Goal: Information Seeking & Learning: Learn about a topic

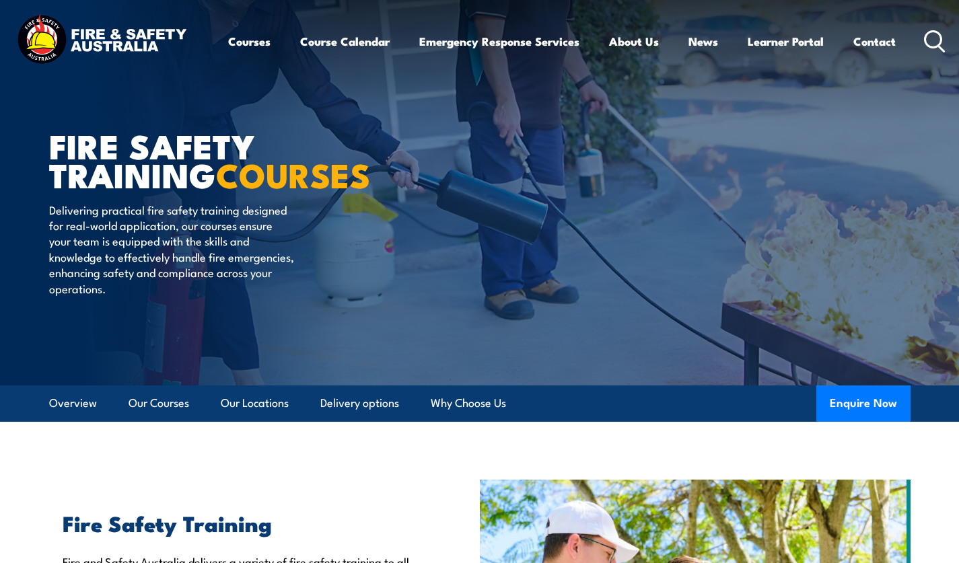
click at [936, 42] on icon at bounding box center [935, 41] width 22 height 22
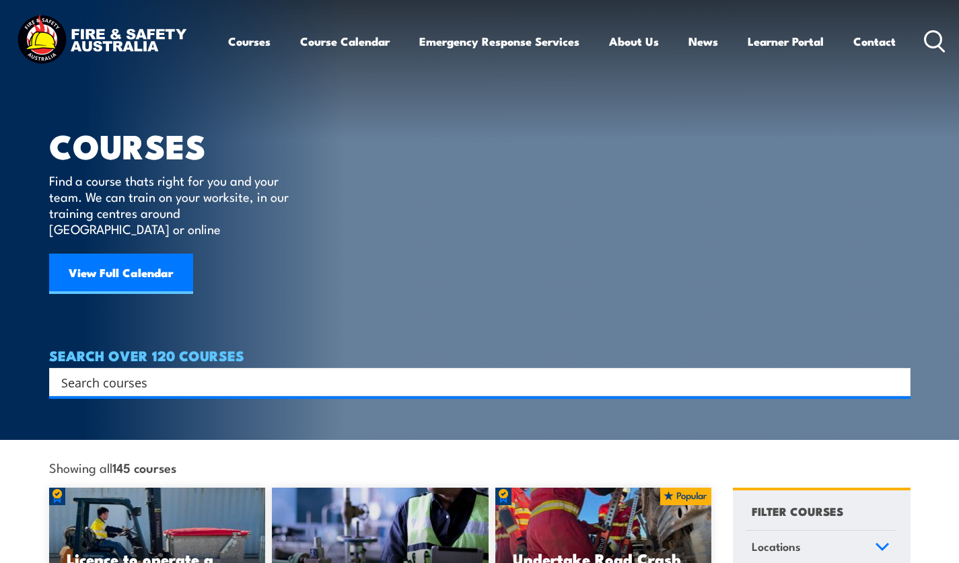
click at [132, 372] on input "Search input" at bounding box center [471, 382] width 820 height 20
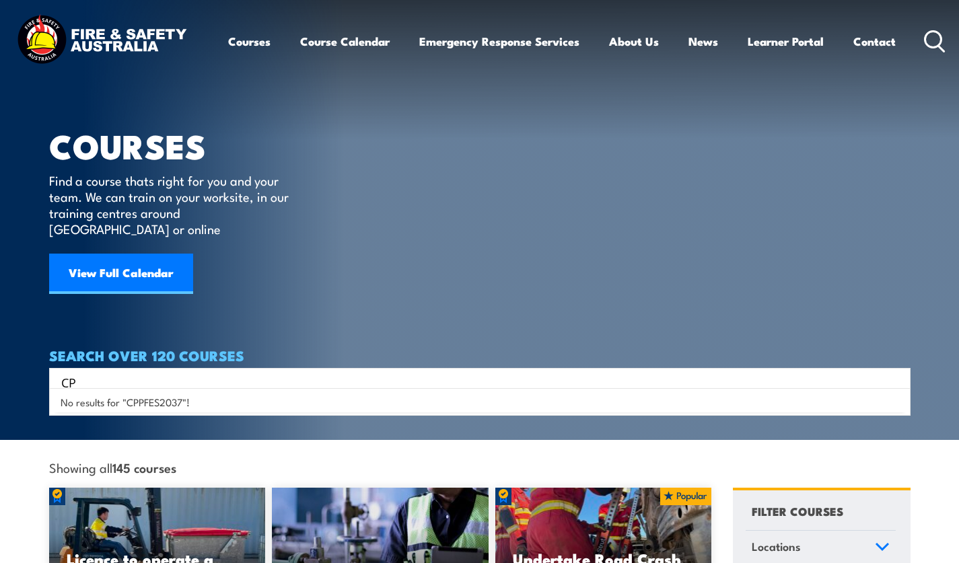
type input "C"
type input "2037"
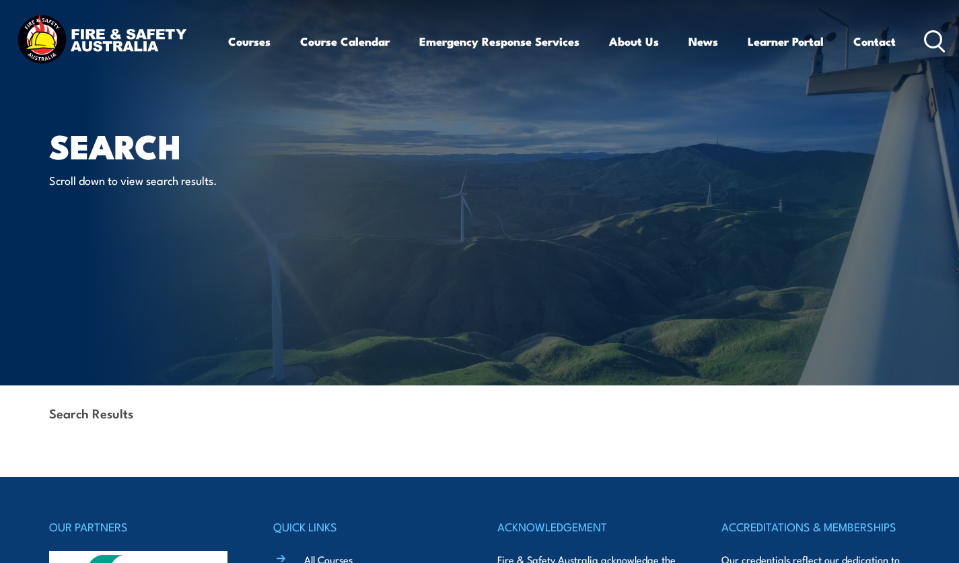
click at [938, 39] on icon at bounding box center [935, 41] width 22 height 22
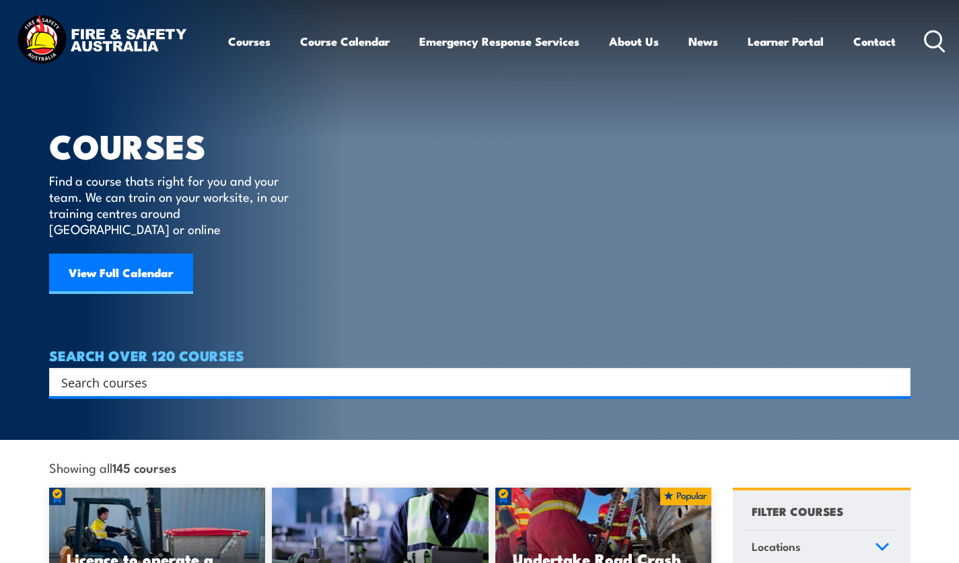
click at [195, 372] on input "Search input" at bounding box center [471, 382] width 820 height 20
type input "fire hydrants"
click at [114, 372] on input "Search input" at bounding box center [471, 382] width 820 height 20
type input "hydrant"
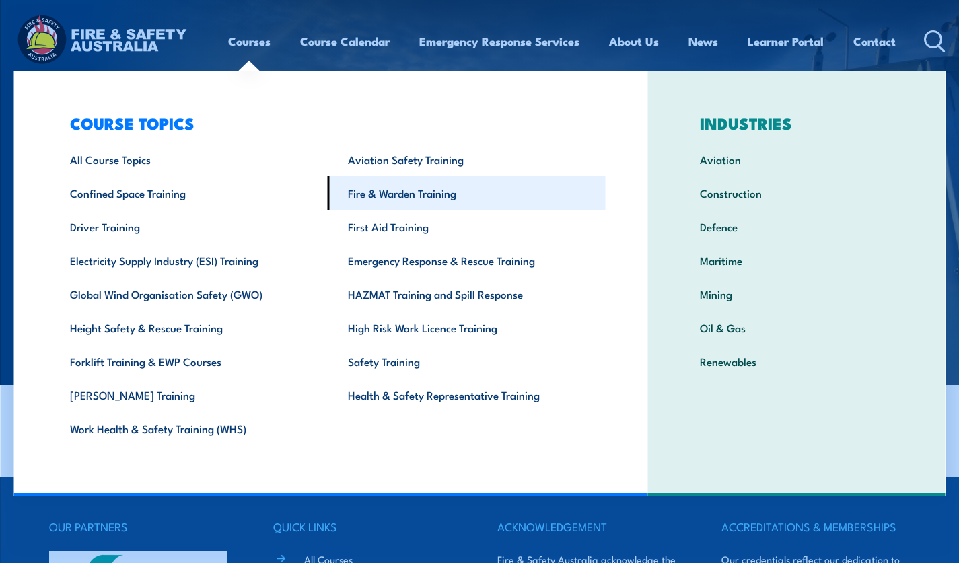
click at [393, 195] on link "Fire & Warden Training" at bounding box center [466, 193] width 278 height 34
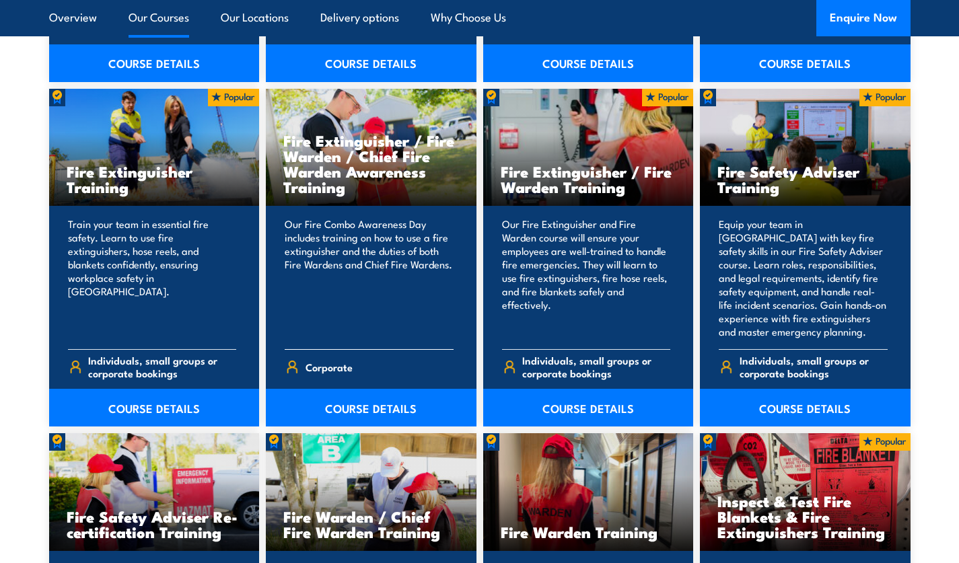
scroll to position [1402, 0]
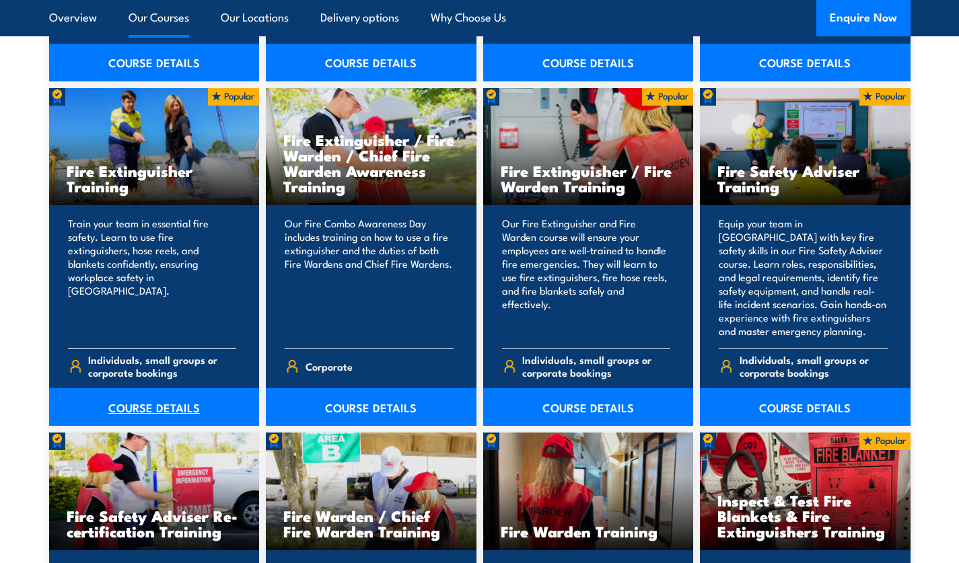
click at [167, 406] on link "COURSE DETAILS" at bounding box center [154, 407] width 211 height 38
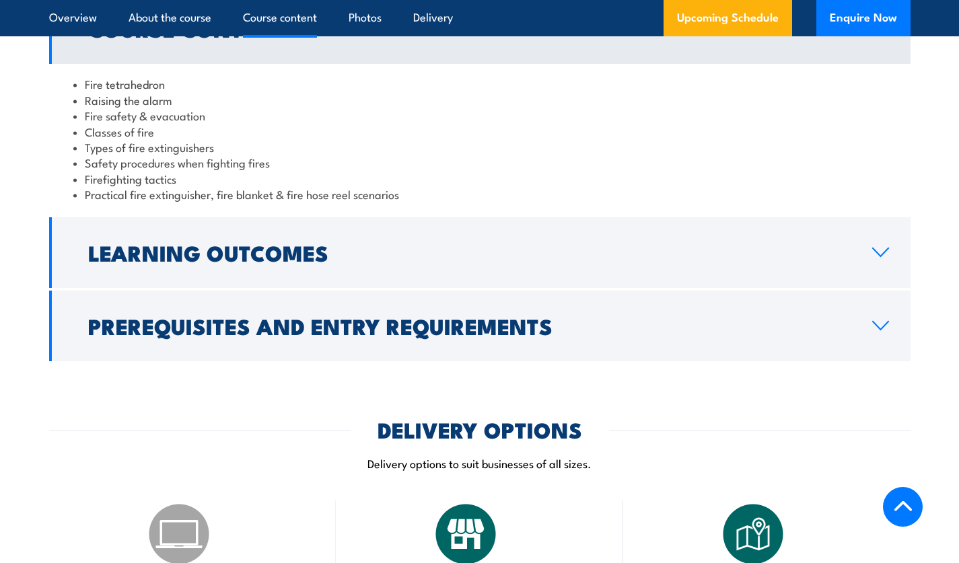
scroll to position [1321, 0]
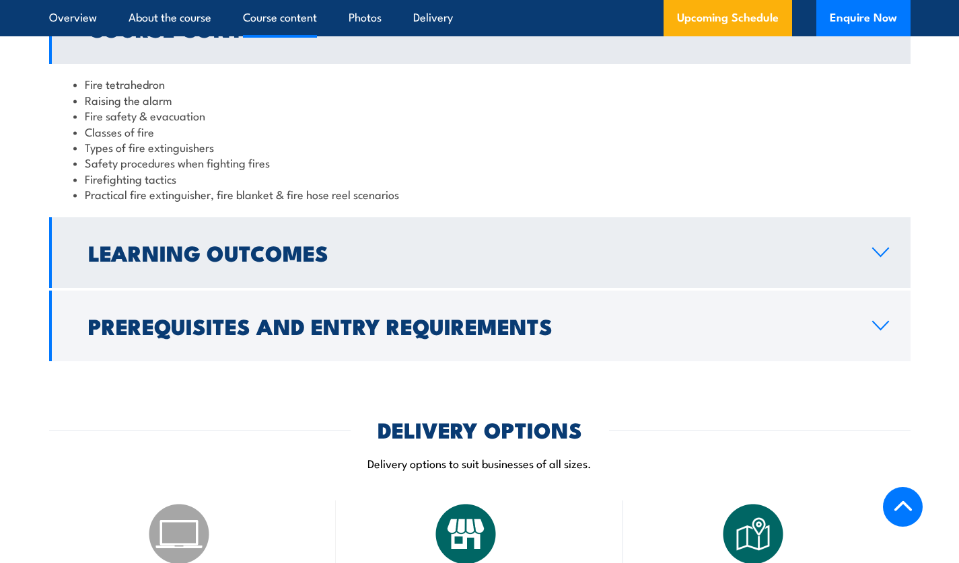
click at [878, 249] on icon at bounding box center [881, 252] width 18 height 11
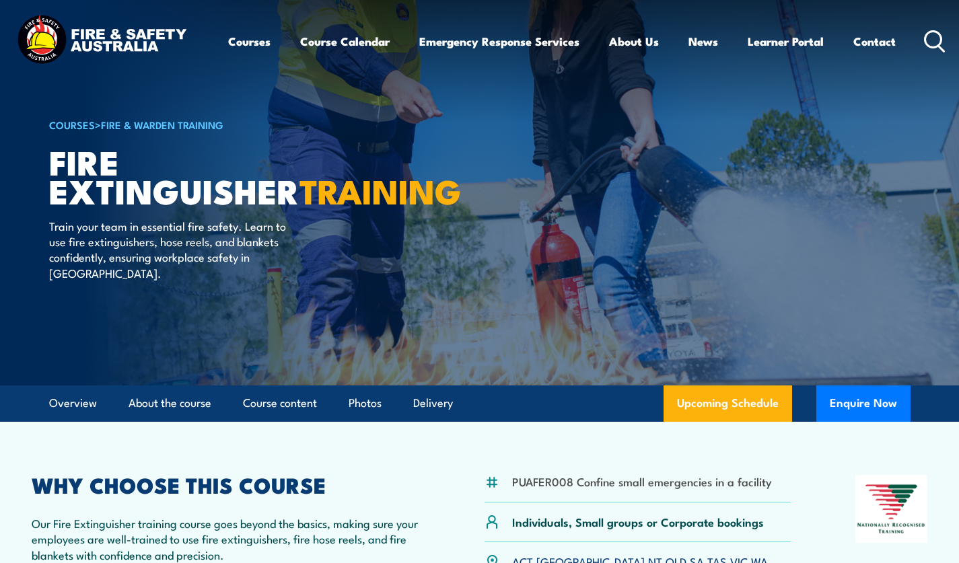
scroll to position [0, 0]
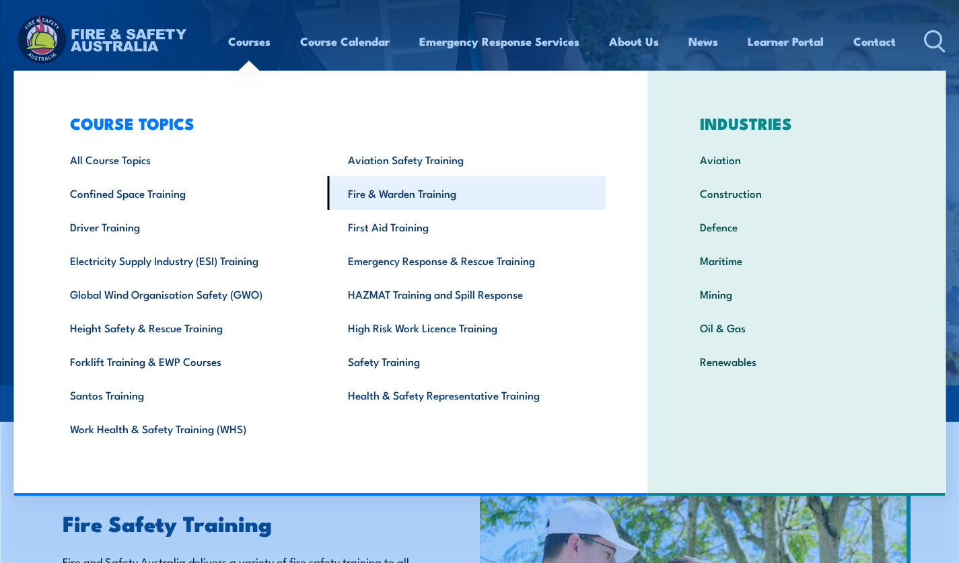
click at [407, 197] on link "Fire & Warden Training" at bounding box center [466, 193] width 278 height 34
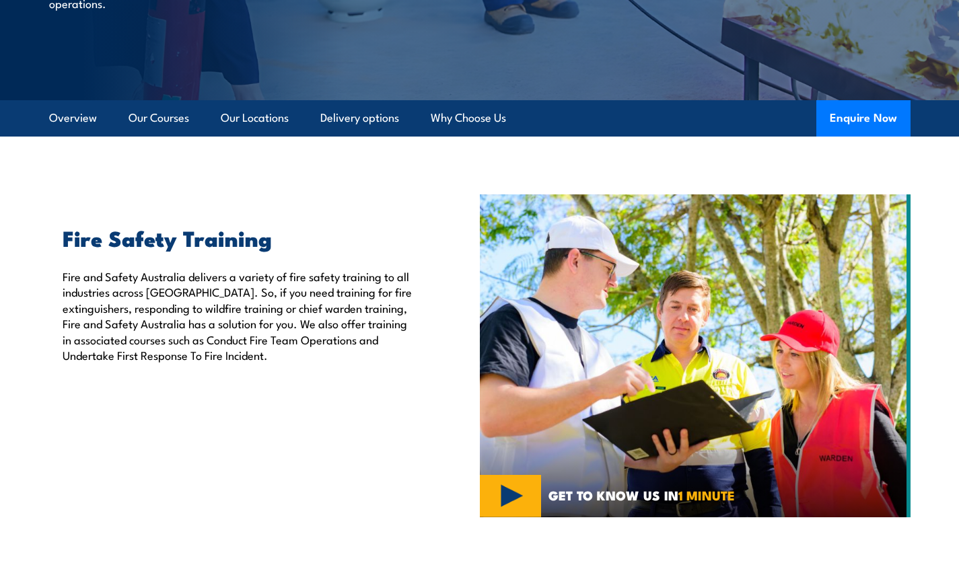
scroll to position [287, 0]
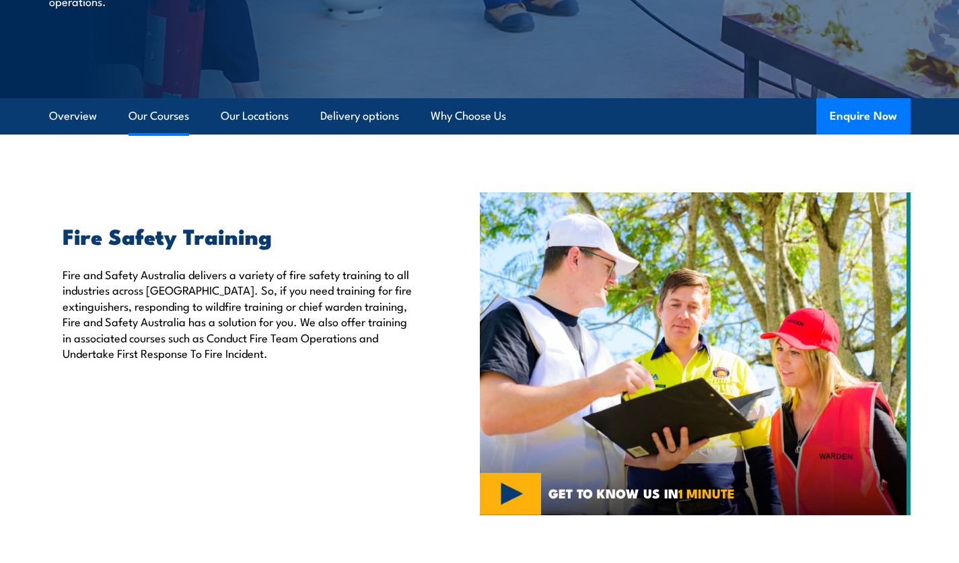
click at [162, 117] on link "Our Courses" at bounding box center [159, 116] width 61 height 36
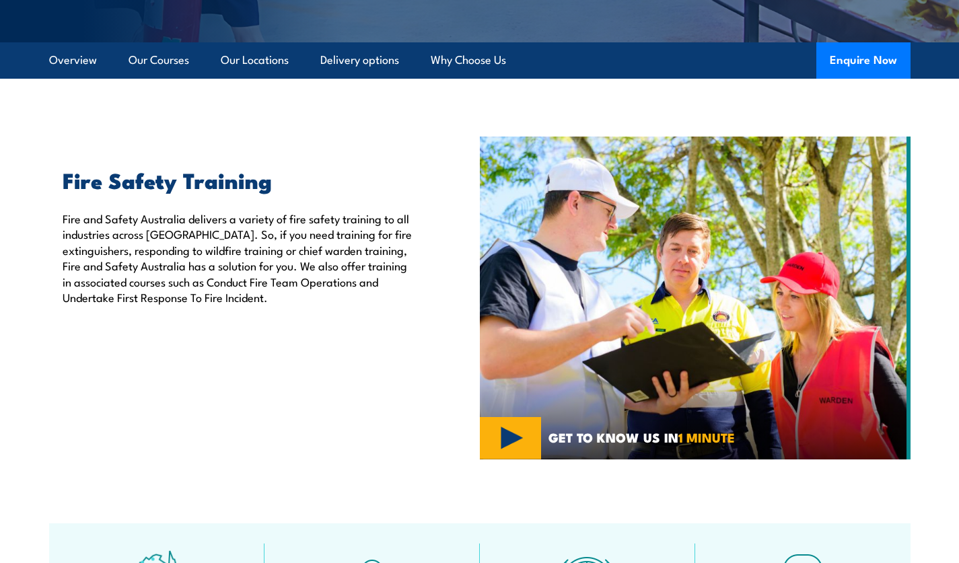
scroll to position [343, 0]
